Goal: Navigation & Orientation: Find specific page/section

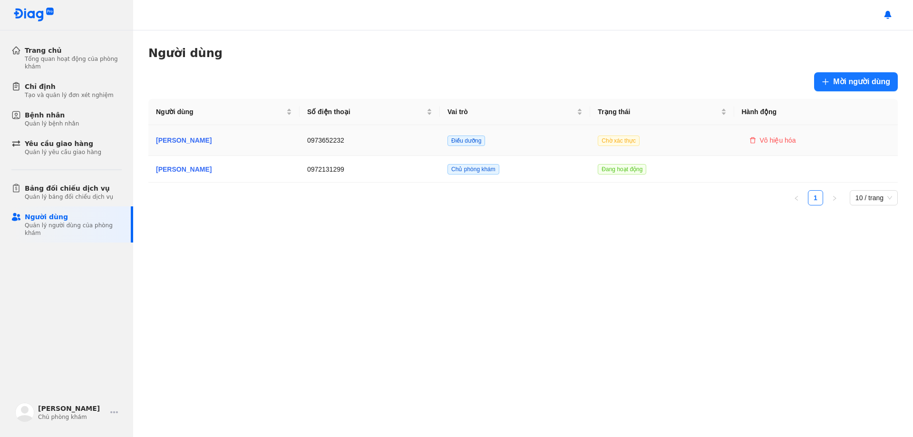
click at [474, 141] on span "Điều dưỡng" at bounding box center [467, 141] width 38 height 10
click at [300, 146] on td "[PERSON_NAME]" at bounding box center [370, 140] width 140 height 30
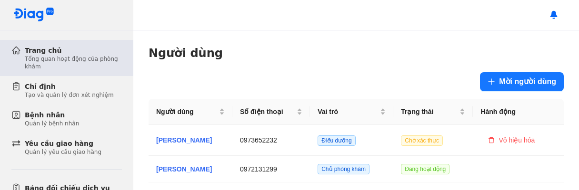
click at [43, 65] on div "Tổng quan hoạt động của phòng khám" at bounding box center [73, 62] width 97 height 15
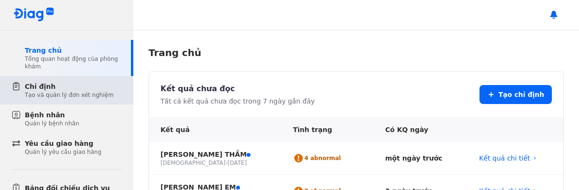
click at [40, 87] on div "Chỉ định" at bounding box center [69, 87] width 89 height 10
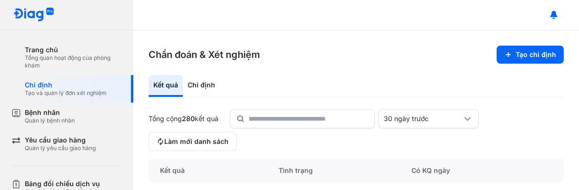
scroll to position [285, 0]
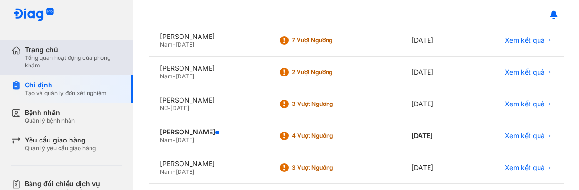
click at [62, 51] on div "Trang chủ" at bounding box center [73, 50] width 97 height 9
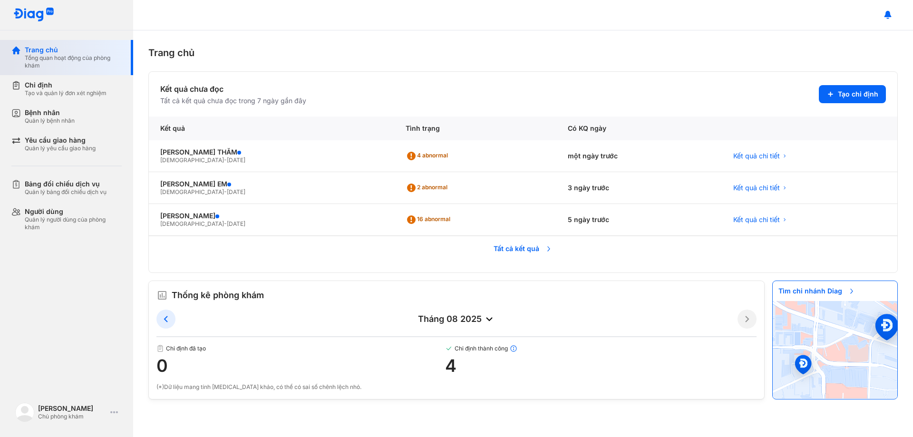
click at [52, 47] on div "Trang chủ" at bounding box center [73, 50] width 97 height 9
click at [59, 87] on div "Chỉ định" at bounding box center [66, 85] width 82 height 9
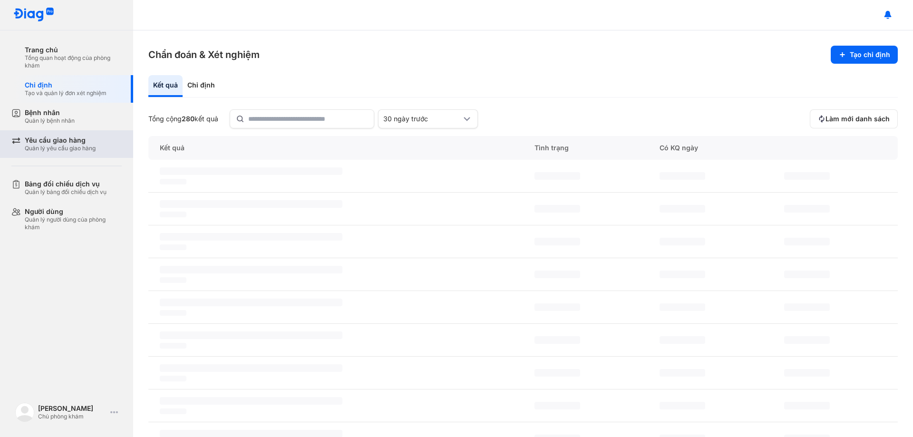
click at [65, 131] on div "Yêu cầu giao hàng Quản lý yêu cầu giao hàng" at bounding box center [72, 144] width 122 height 28
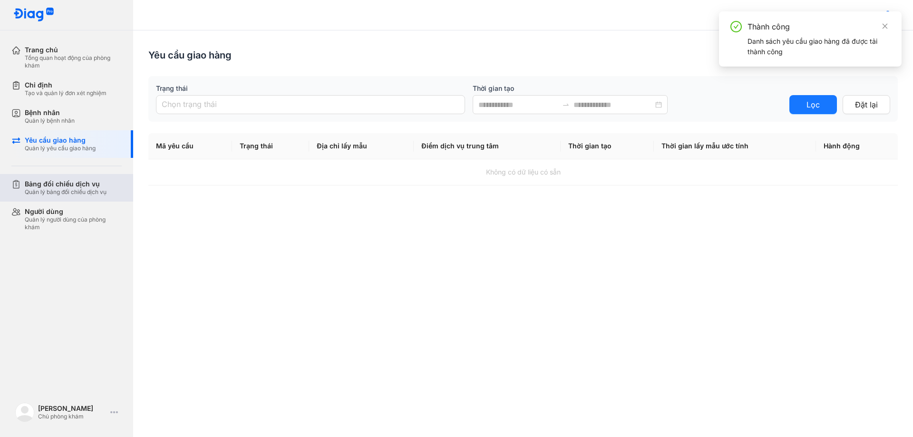
click at [44, 184] on div "Bảng đối chiếu dịch vụ" at bounding box center [66, 184] width 82 height 9
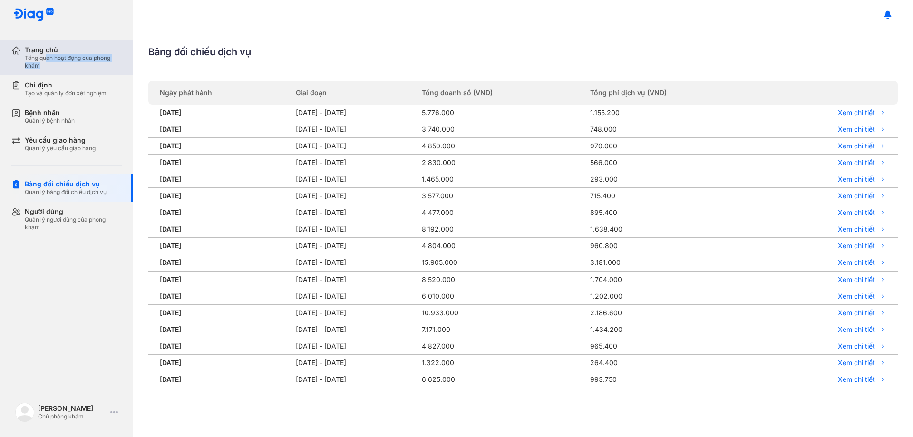
click at [46, 61] on div "Tổng quan hoạt động của phòng khám" at bounding box center [73, 61] width 97 height 15
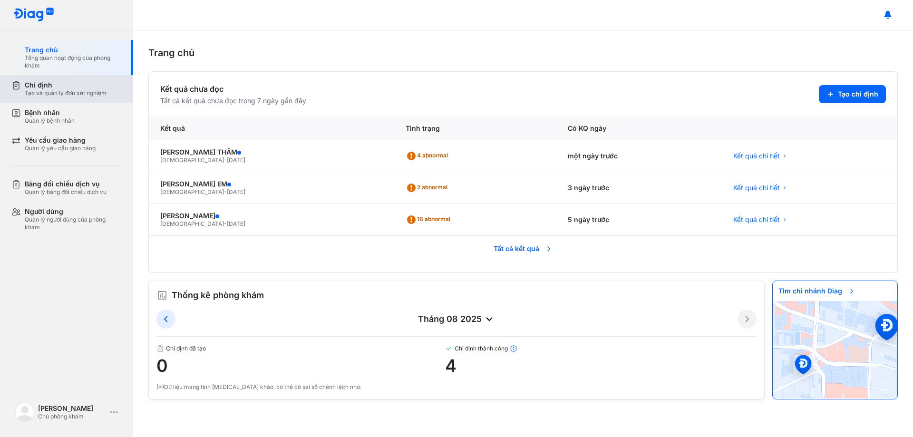
click at [51, 101] on div "Chỉ định Tạo và quản lý đơn xét nghiệm" at bounding box center [72, 89] width 122 height 28
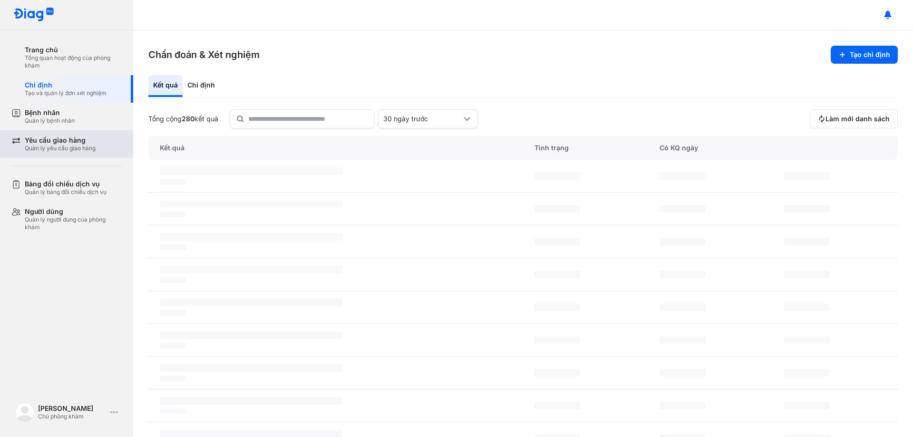
click at [48, 138] on div "Yêu cầu giao hàng" at bounding box center [60, 140] width 71 height 9
